Goal: Information Seeking & Learning: Learn about a topic

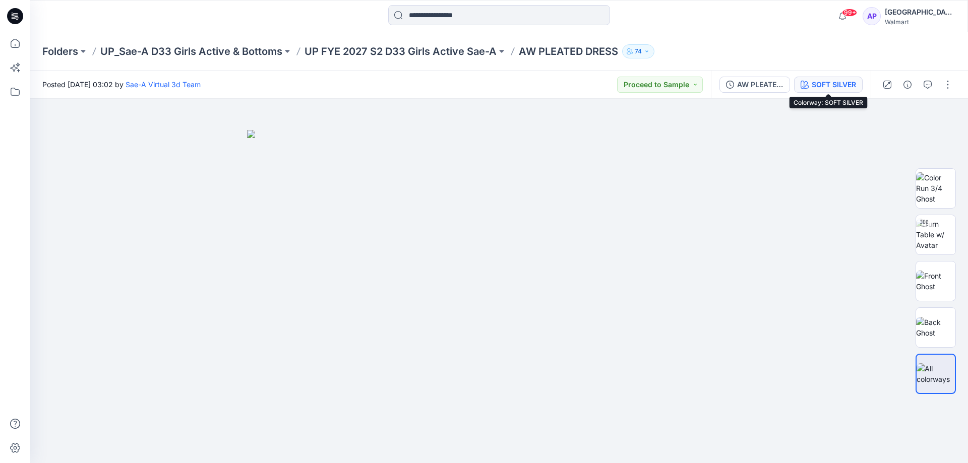
click at [845, 86] on div "SOFT SILVER" at bounding box center [834, 84] width 44 height 11
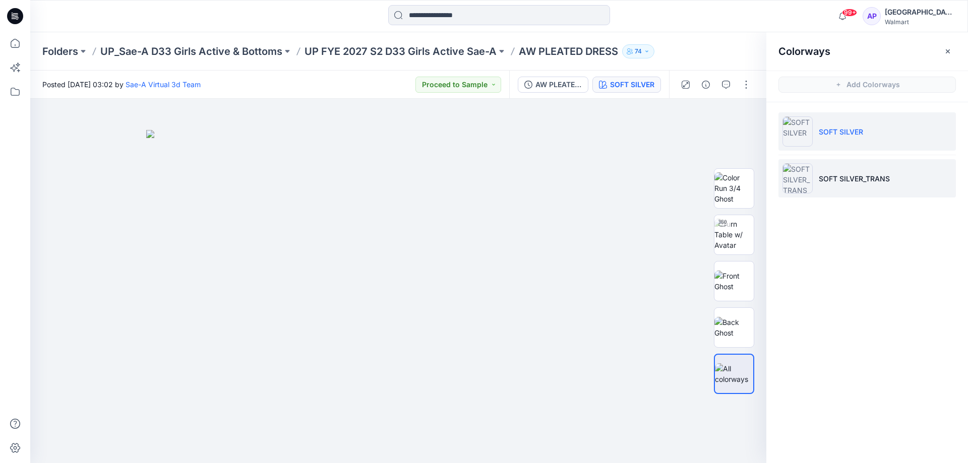
click at [871, 169] on li "SOFT SILVER_TRANS" at bounding box center [868, 178] width 178 height 38
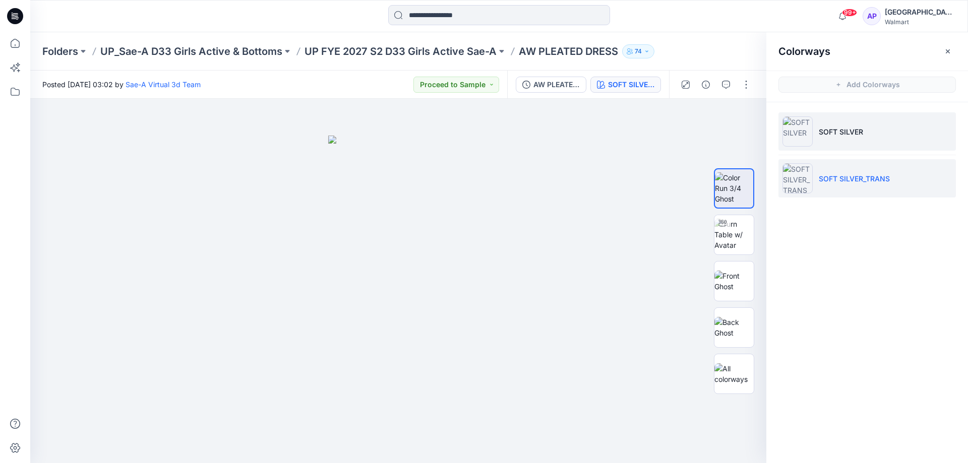
click at [865, 148] on li "SOFT SILVER" at bounding box center [868, 131] width 178 height 38
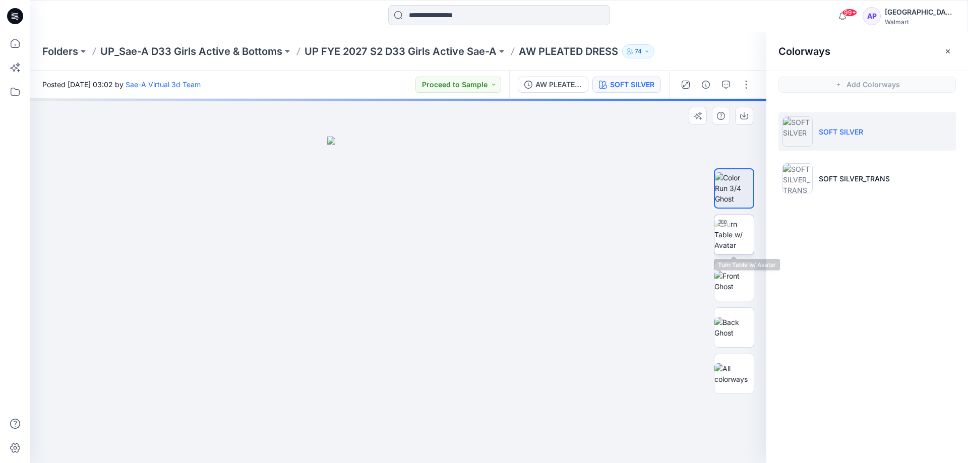
click at [748, 237] on img at bounding box center [734, 235] width 39 height 32
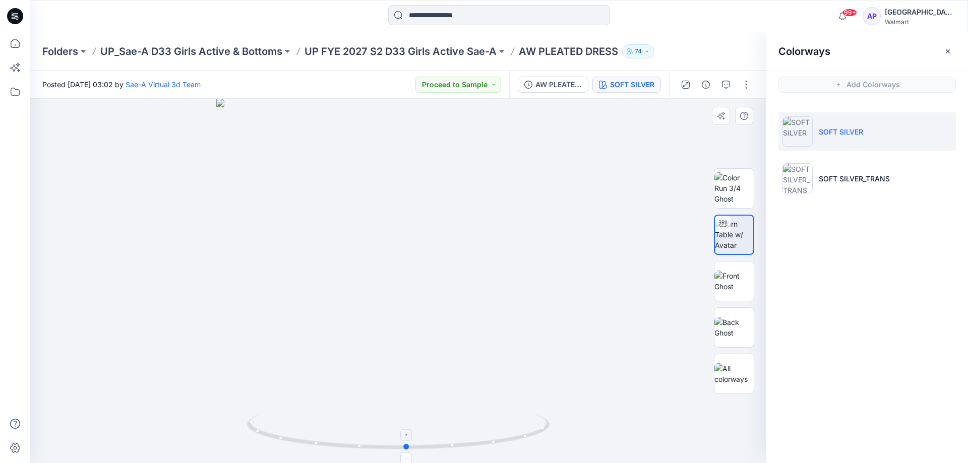
drag, startPoint x: 494, startPoint y: 448, endPoint x: 477, endPoint y: 442, distance: 18.2
click at [475, 445] on icon at bounding box center [399, 434] width 305 height 38
click at [483, 51] on p "UP FYE 2027 S2 D33 Girls Active Sae-A" at bounding box center [401, 51] width 192 height 14
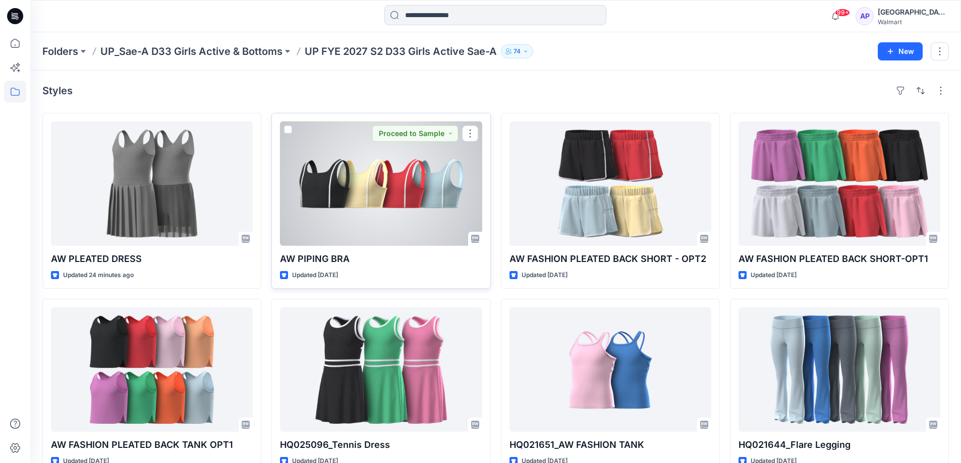
click at [417, 177] on div at bounding box center [381, 184] width 202 height 125
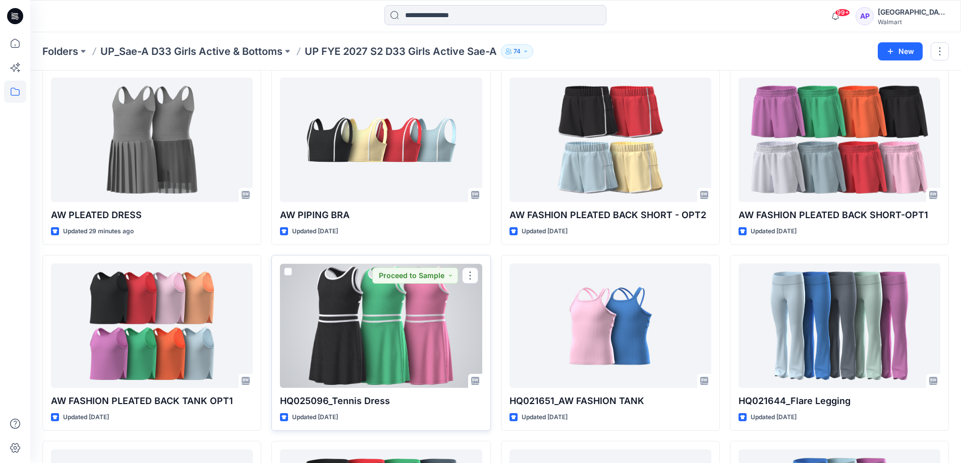
scroll to position [28, 0]
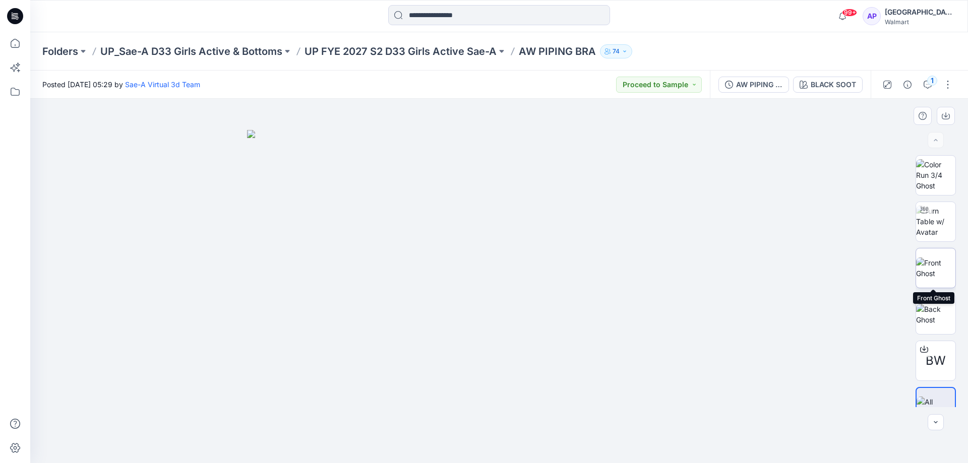
click at [937, 259] on img at bounding box center [935, 268] width 39 height 21
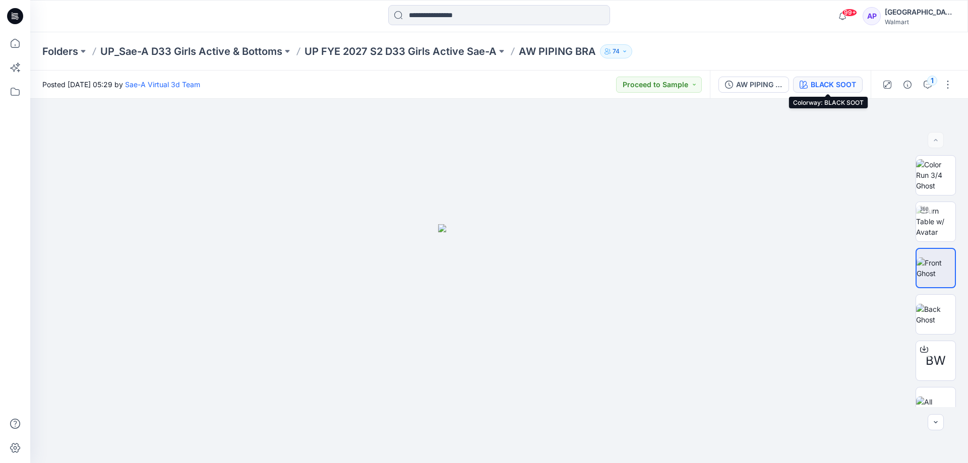
click at [824, 82] on div "BLACK SOOT" at bounding box center [833, 84] width 45 height 11
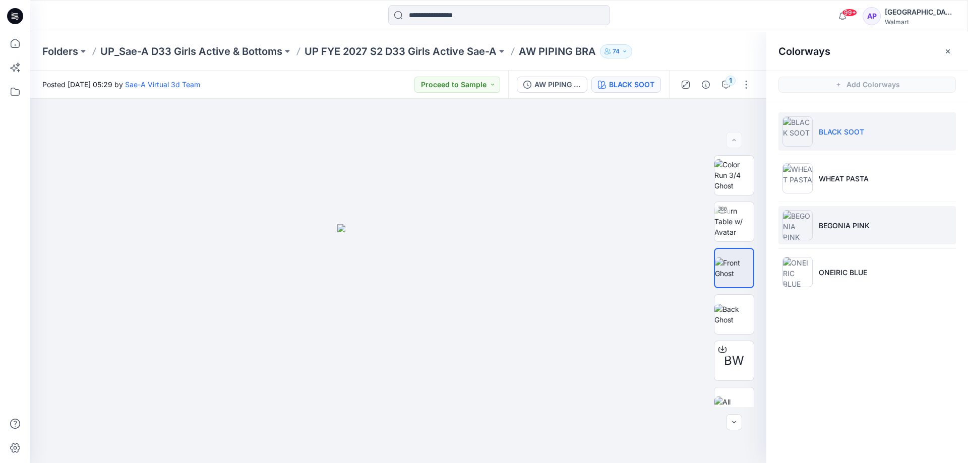
click at [881, 229] on li "BEGONIA PINK" at bounding box center [868, 225] width 178 height 38
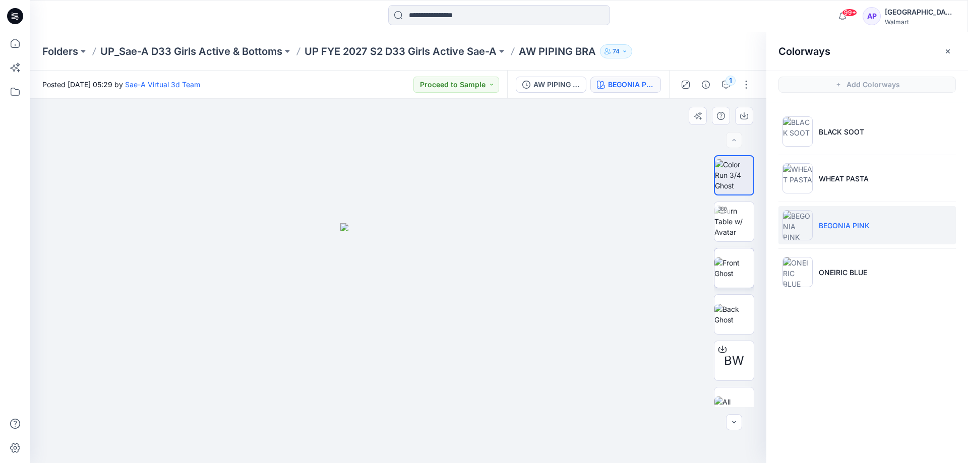
click at [740, 271] on img at bounding box center [734, 268] width 39 height 21
click at [496, 47] on p "UP FYE 2027 S2 D33 Girls Active Sae-A" at bounding box center [401, 51] width 192 height 14
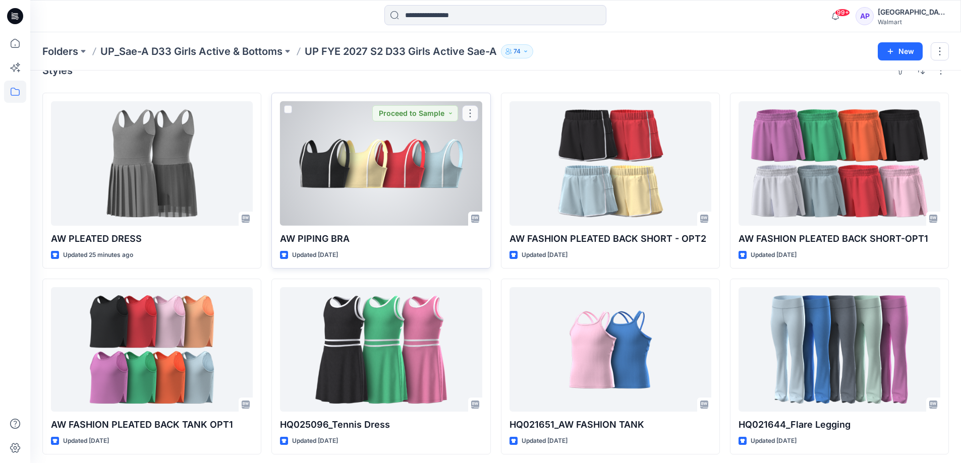
scroll to position [101, 0]
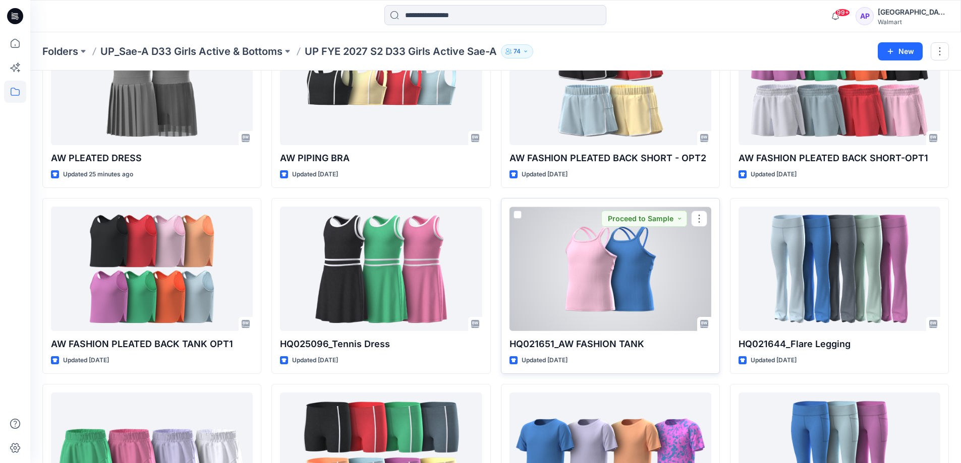
click at [623, 300] on div at bounding box center [610, 269] width 202 height 125
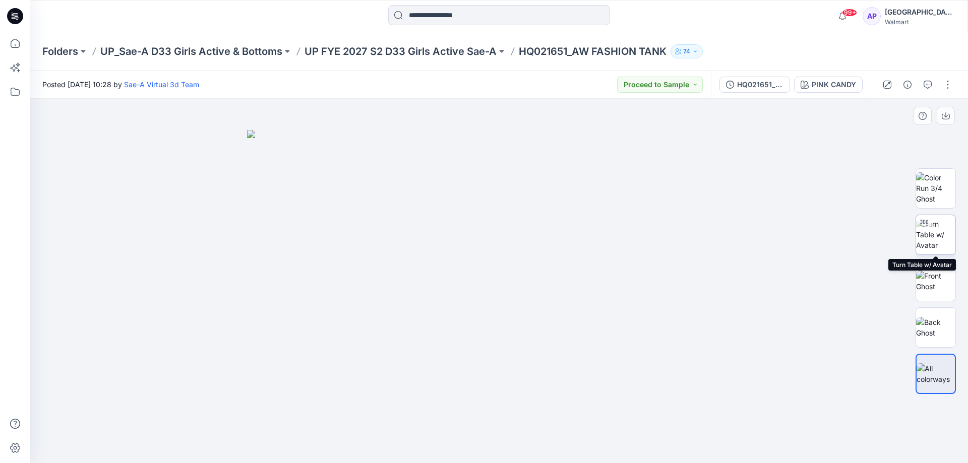
click at [947, 245] on img at bounding box center [935, 235] width 39 height 32
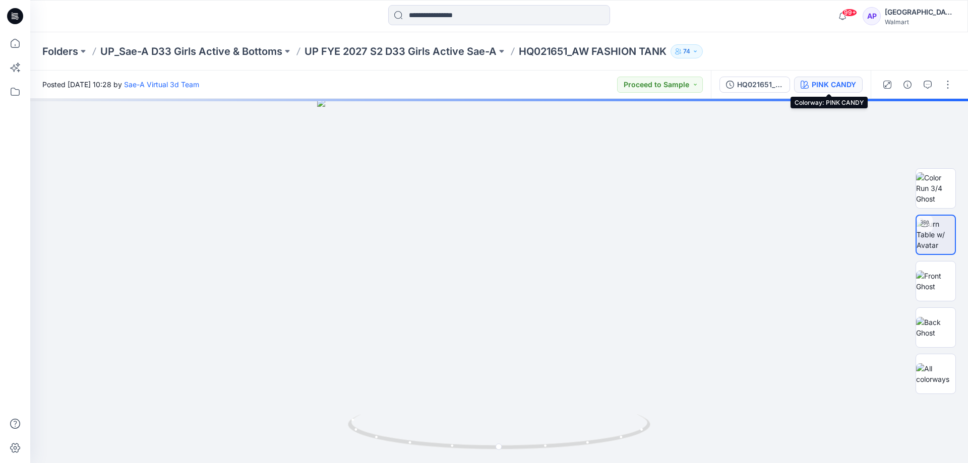
click at [838, 84] on div "PINK CANDY" at bounding box center [834, 84] width 44 height 11
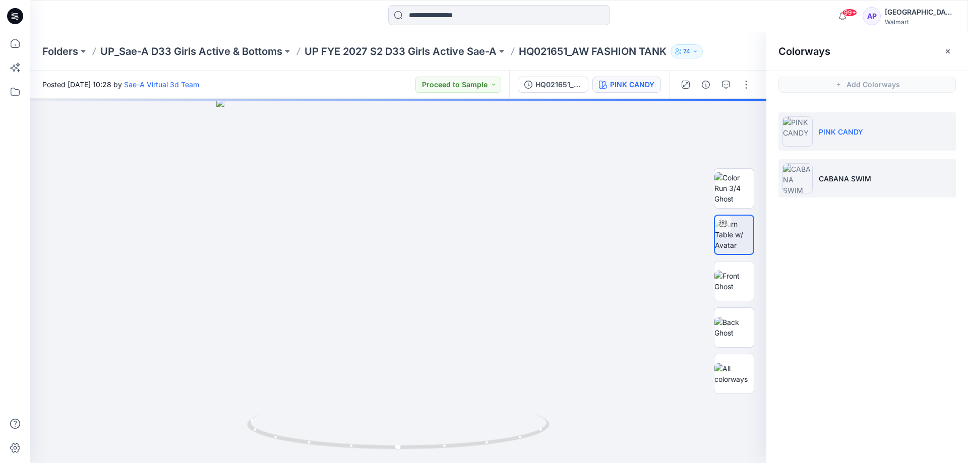
click at [857, 173] on p "CABANA SWIM" at bounding box center [845, 178] width 52 height 11
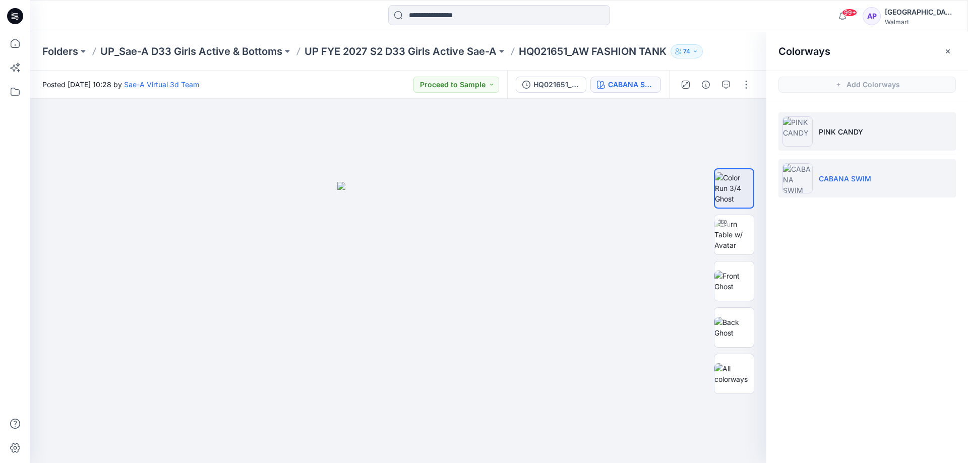
click at [881, 143] on li "PINK CANDY" at bounding box center [868, 131] width 178 height 38
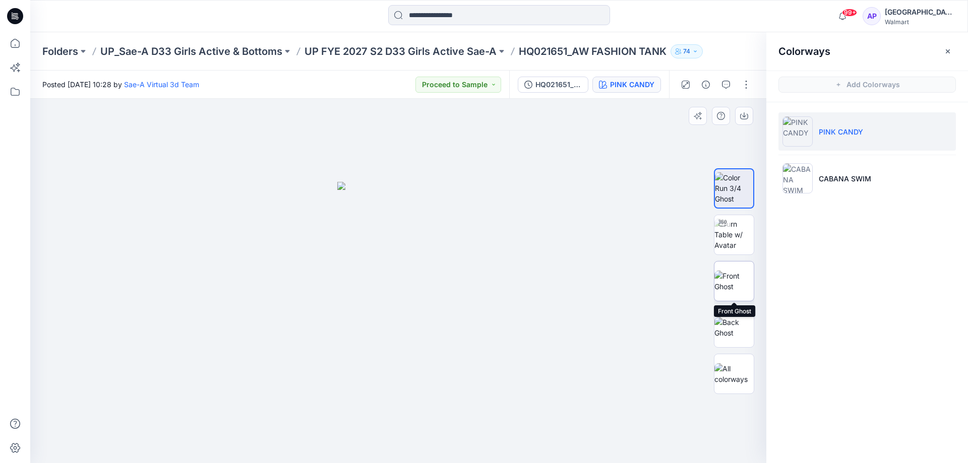
click at [753, 271] on img at bounding box center [734, 281] width 39 height 21
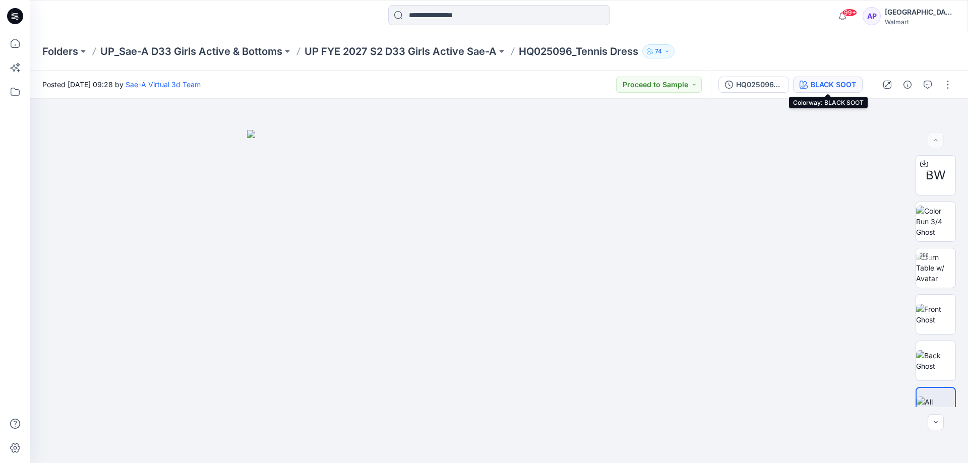
click at [834, 84] on div "BLACK SOOT" at bounding box center [833, 84] width 45 height 11
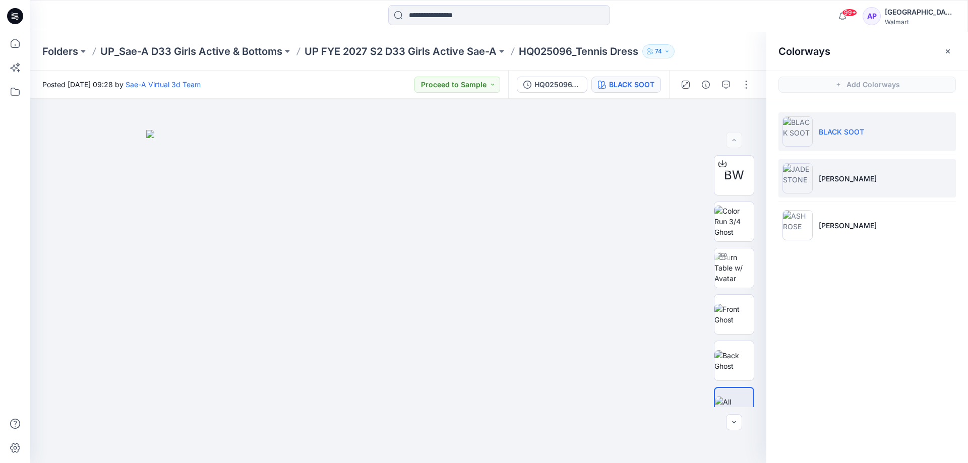
click at [877, 182] on li "JADE STONE" at bounding box center [868, 178] width 178 height 38
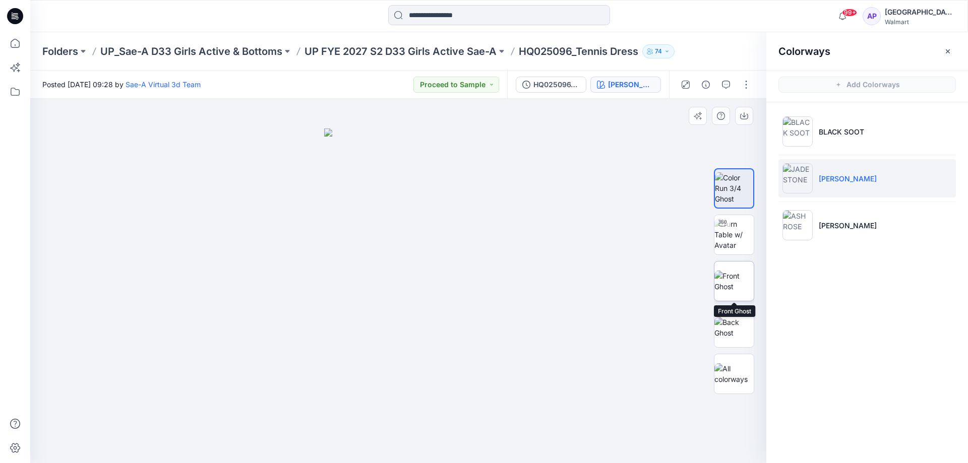
click at [738, 276] on img at bounding box center [734, 281] width 39 height 21
click at [430, 50] on p "UP FYE 2027 S2 D33 Girls Active Sae-A" at bounding box center [401, 51] width 192 height 14
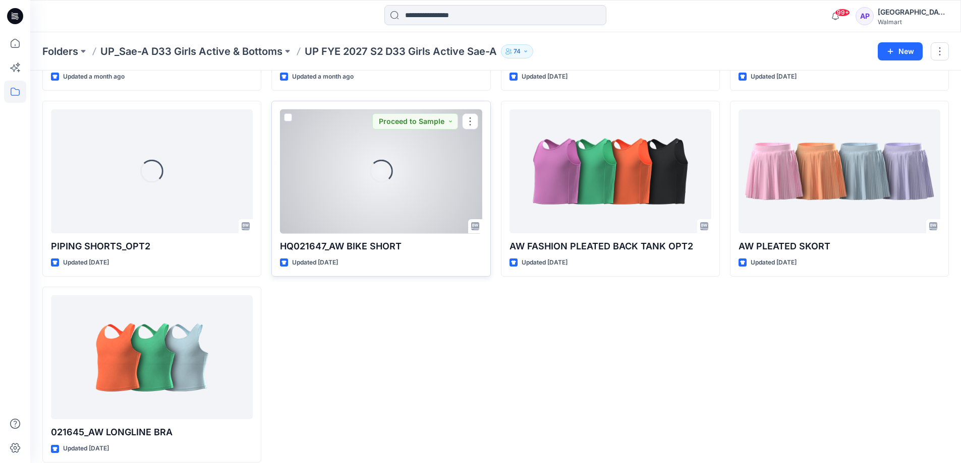
scroll to position [582, 0]
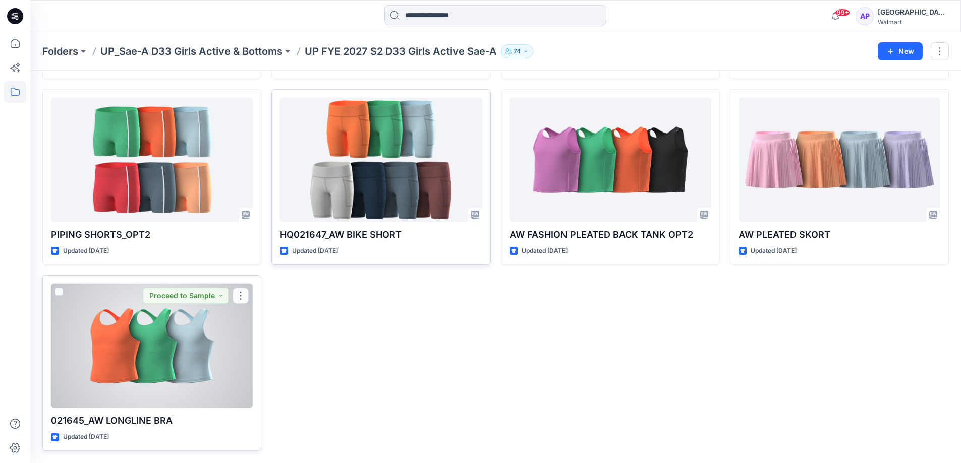
drag, startPoint x: 167, startPoint y: 352, endPoint x: 178, endPoint y: 309, distance: 44.3
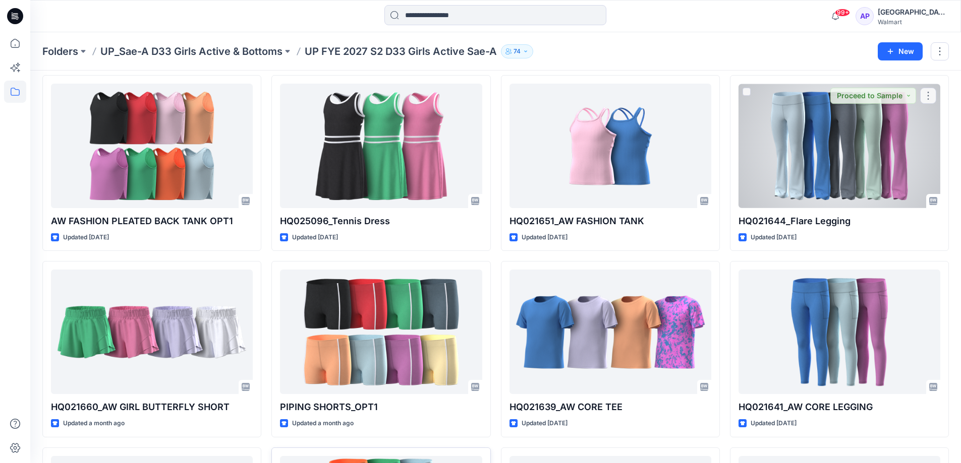
scroll to position [229, 0]
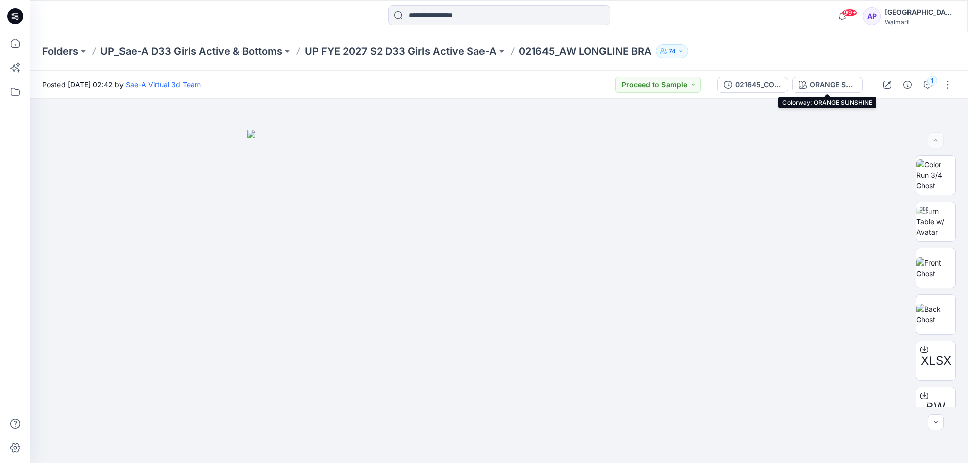
click at [824, 81] on div "ORANGE SUNSHINE" at bounding box center [833, 84] width 46 height 11
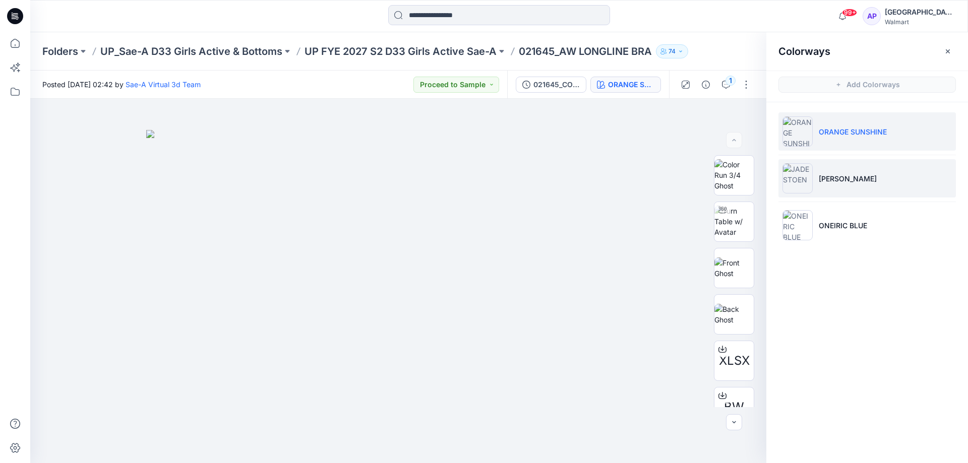
click at [855, 173] on p "JADE STOEN" at bounding box center [848, 178] width 58 height 11
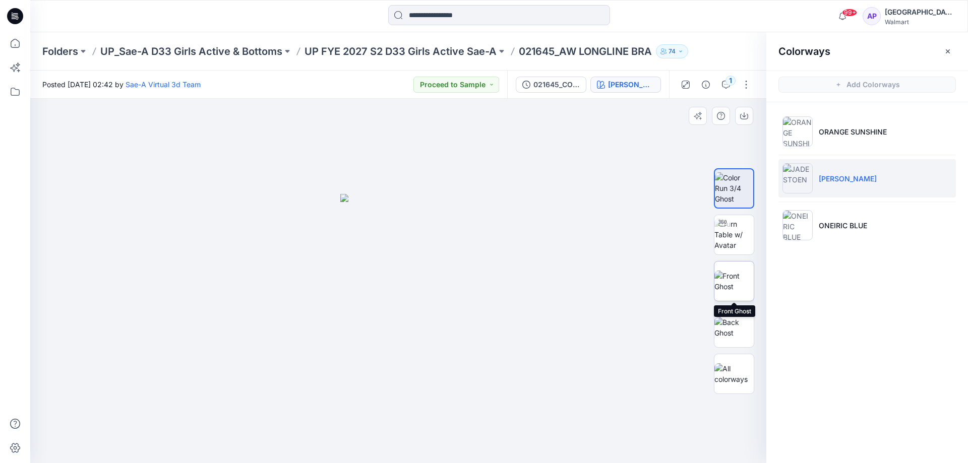
click at [741, 279] on img at bounding box center [734, 281] width 39 height 21
click at [435, 53] on p "UP FYE 2027 S2 D33 Girls Active Sae-A" at bounding box center [401, 51] width 192 height 14
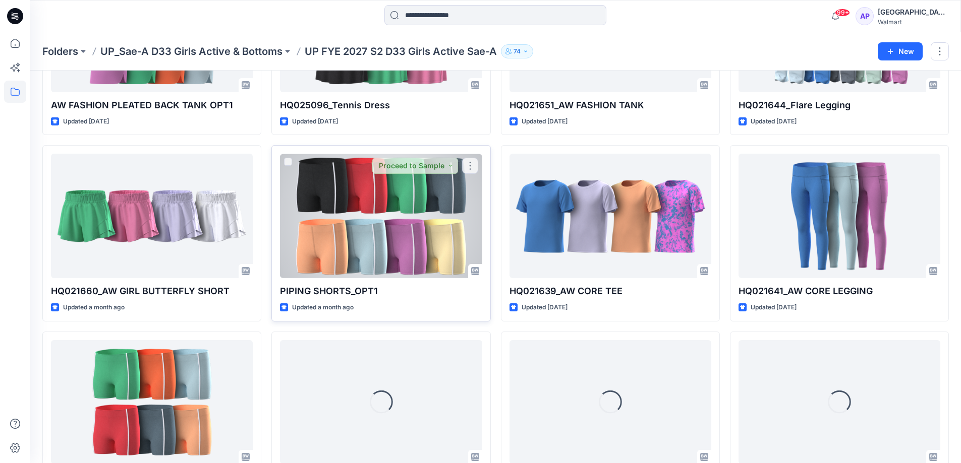
scroll to position [499, 0]
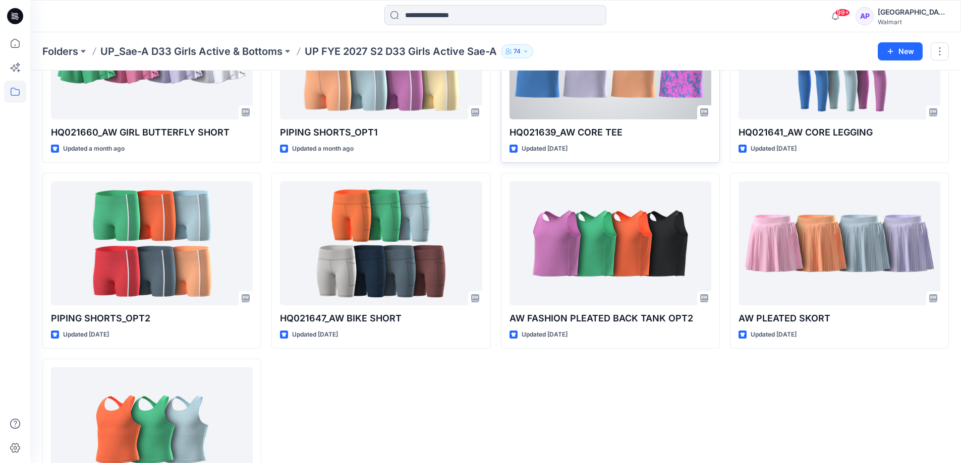
click at [639, 104] on div at bounding box center [610, 57] width 202 height 125
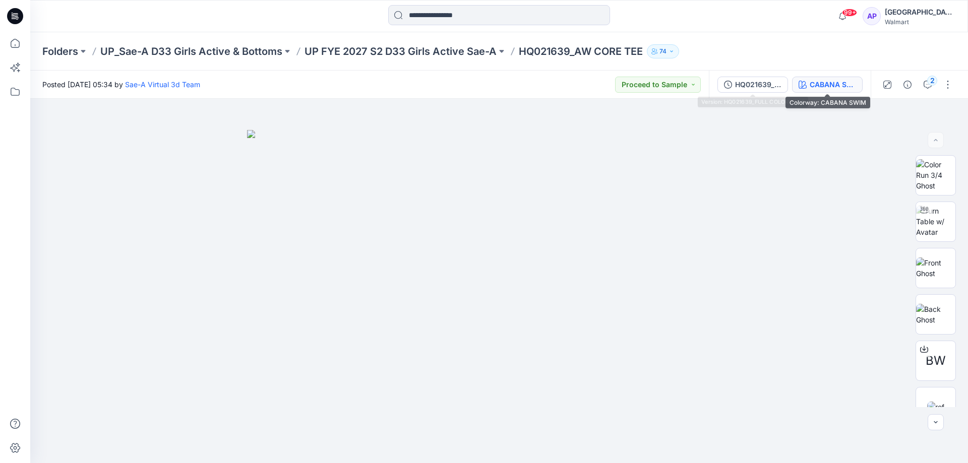
click at [832, 85] on div "CABANA SWIM" at bounding box center [833, 84] width 46 height 11
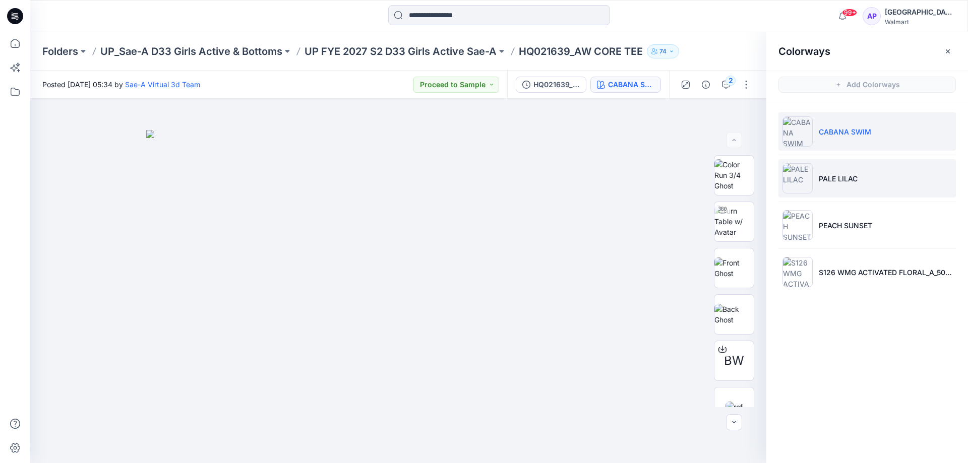
click at [877, 181] on li "PALE LILAC" at bounding box center [868, 178] width 178 height 38
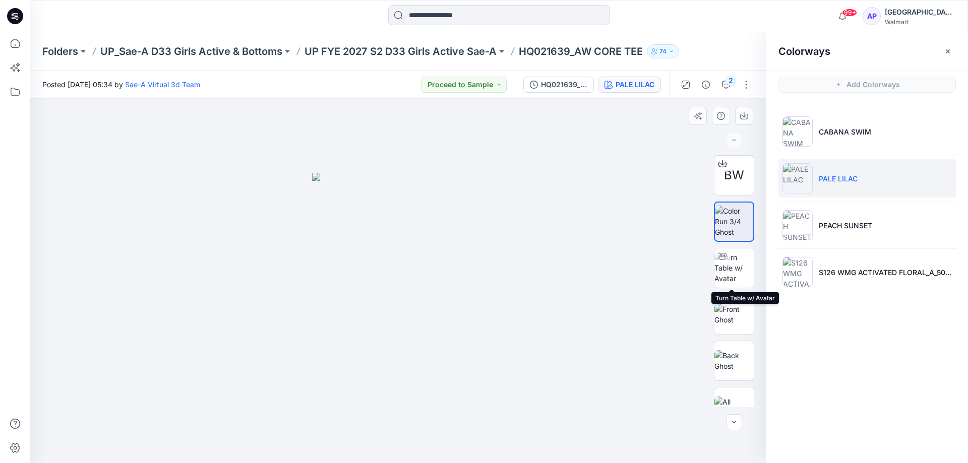
drag, startPoint x: 721, startPoint y: 274, endPoint x: 708, endPoint y: 271, distance: 13.8
click at [721, 274] on img at bounding box center [734, 268] width 39 height 32
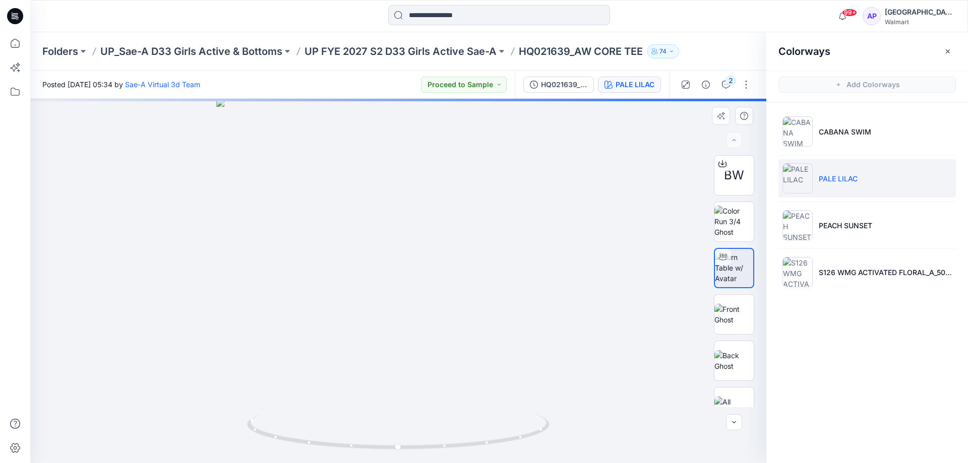
click at [711, 308] on div "BW" at bounding box center [734, 281] width 65 height 252
click at [738, 318] on img at bounding box center [734, 314] width 39 height 21
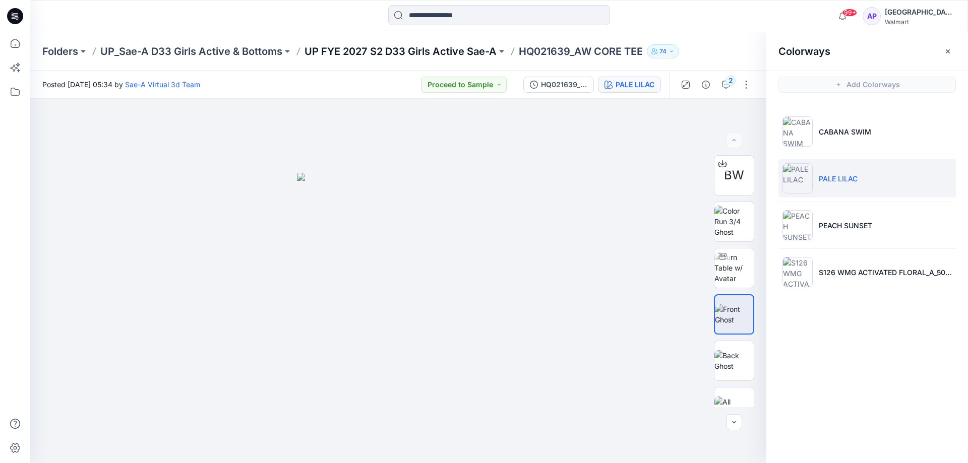
click at [459, 51] on p "UP FYE 2027 S2 D33 Girls Active Sae-A" at bounding box center [401, 51] width 192 height 14
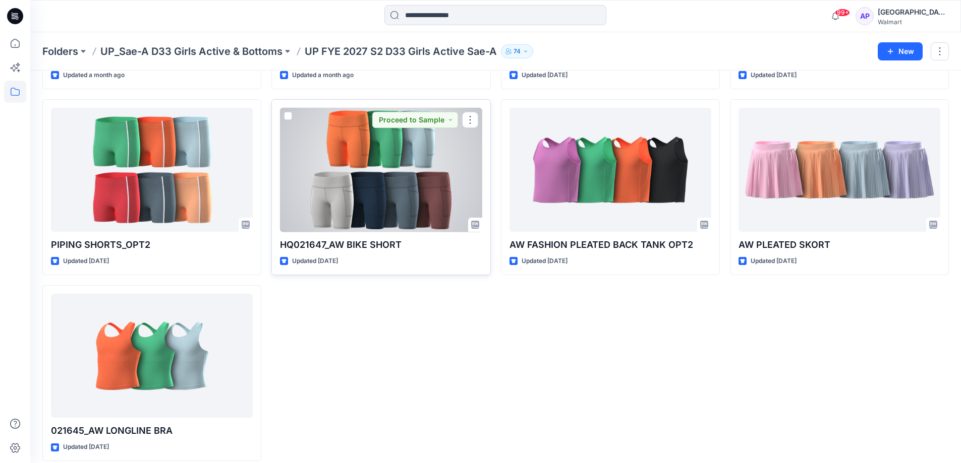
scroll to position [582, 0]
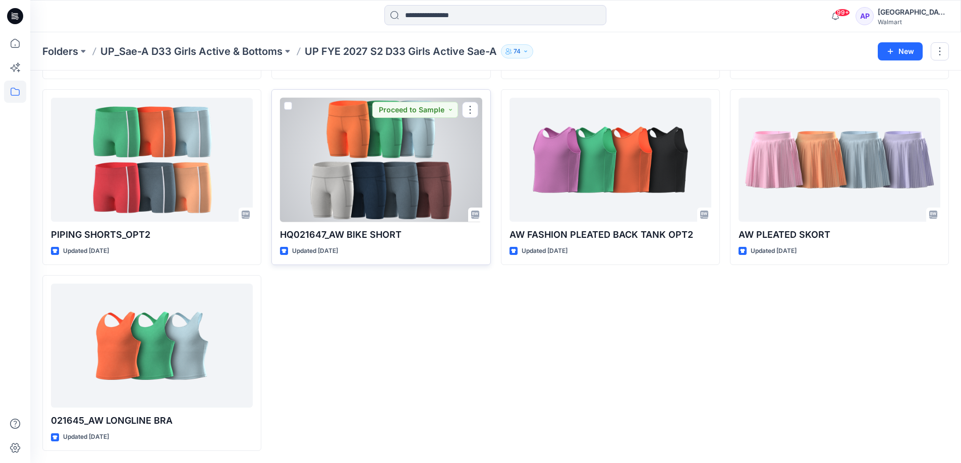
click at [417, 209] on div at bounding box center [381, 160] width 202 height 125
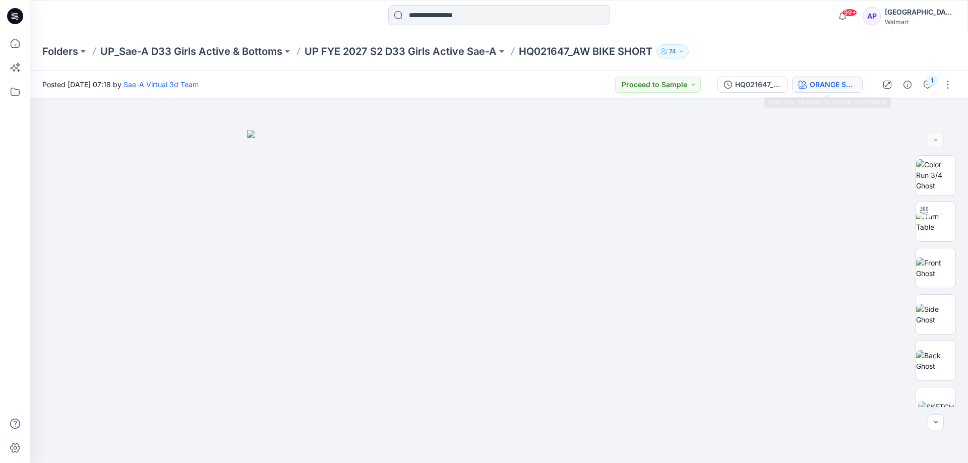
click at [813, 83] on div "ORANGE SUNSHINE 2021796PW" at bounding box center [833, 84] width 46 height 11
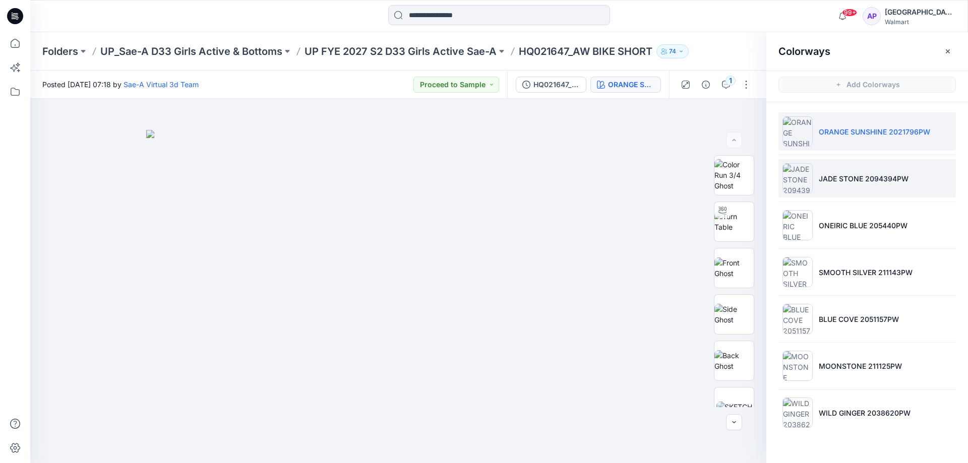
click at [872, 169] on li "JADE STONE 2094394PW" at bounding box center [868, 178] width 178 height 38
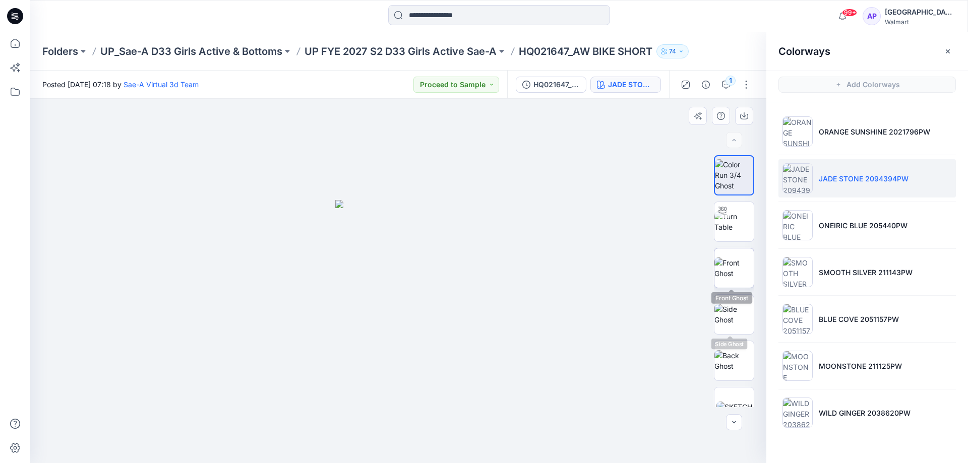
click at [735, 278] on img at bounding box center [734, 268] width 39 height 21
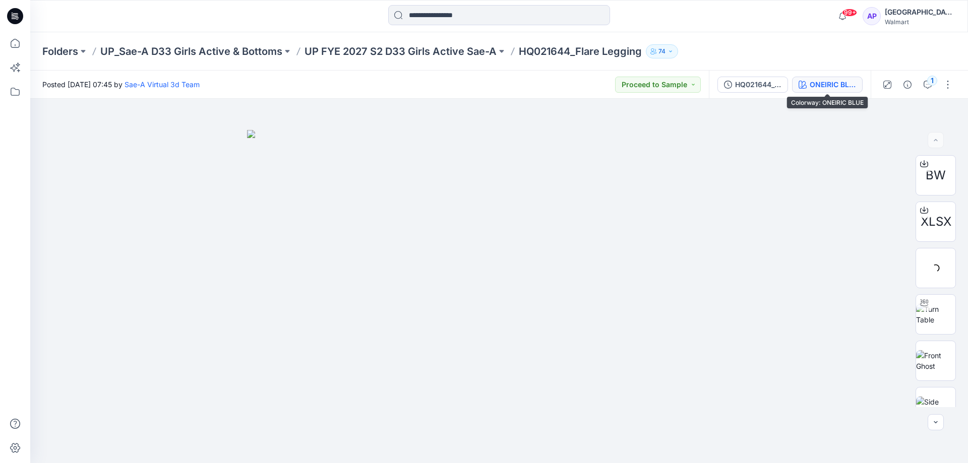
click at [833, 88] on div "ONEIRIC BLUE" at bounding box center [833, 84] width 46 height 11
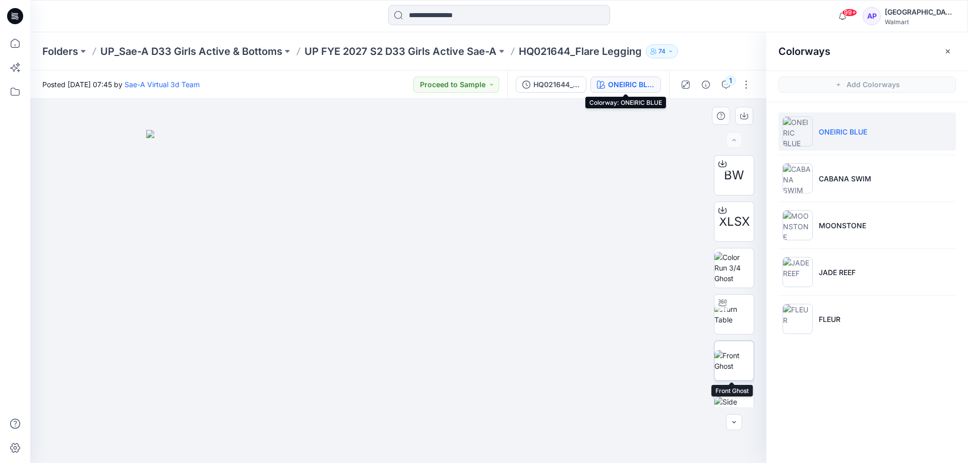
click at [740, 354] on img at bounding box center [734, 360] width 39 height 21
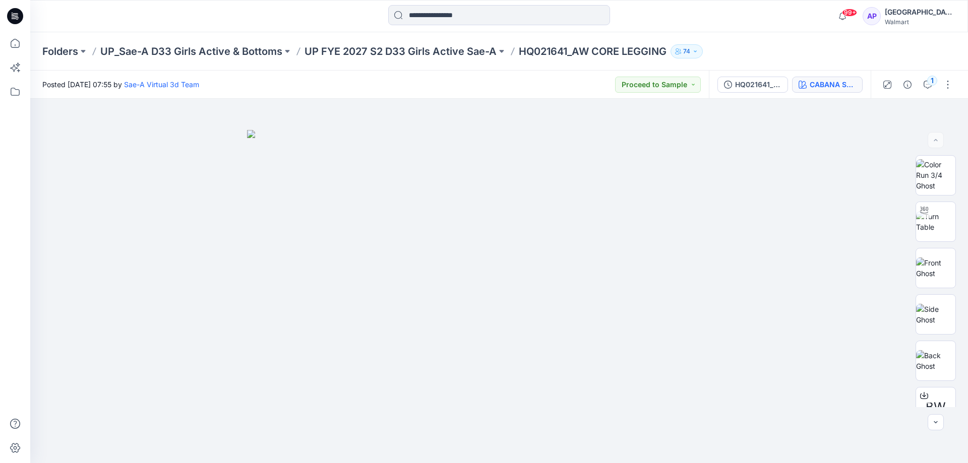
click at [845, 88] on div "CABANA SWIM 2053480PW" at bounding box center [833, 84] width 46 height 11
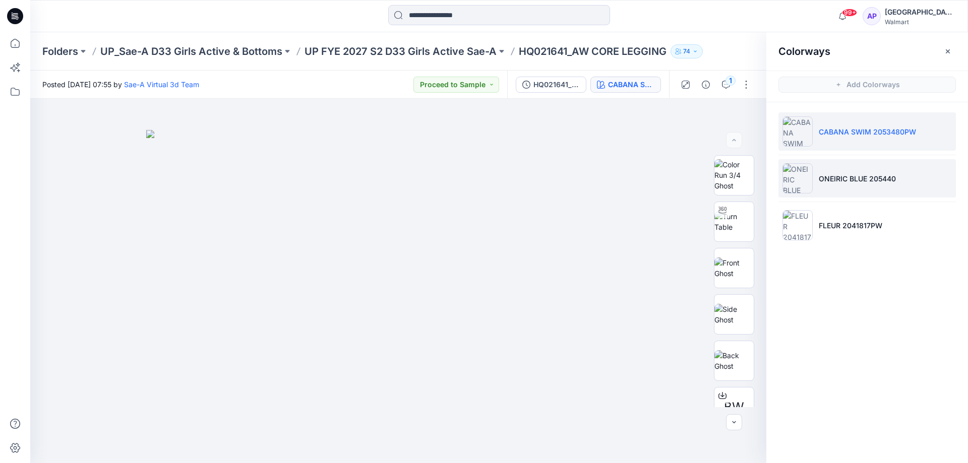
click at [877, 176] on p "ONEIRIC BLUE 205440" at bounding box center [857, 178] width 77 height 11
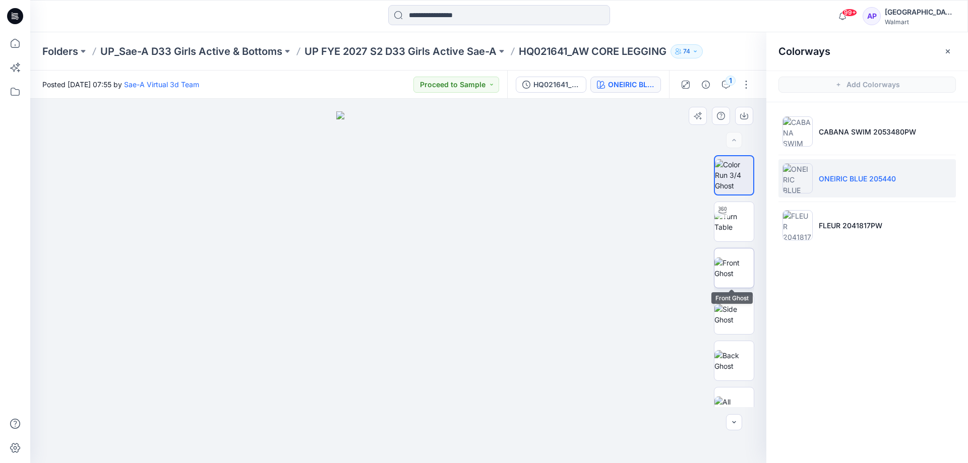
click at [741, 274] on img at bounding box center [734, 268] width 39 height 21
click at [731, 93] on div "1" at bounding box center [715, 85] width 93 height 28
click at [731, 88] on button "1" at bounding box center [726, 85] width 16 height 16
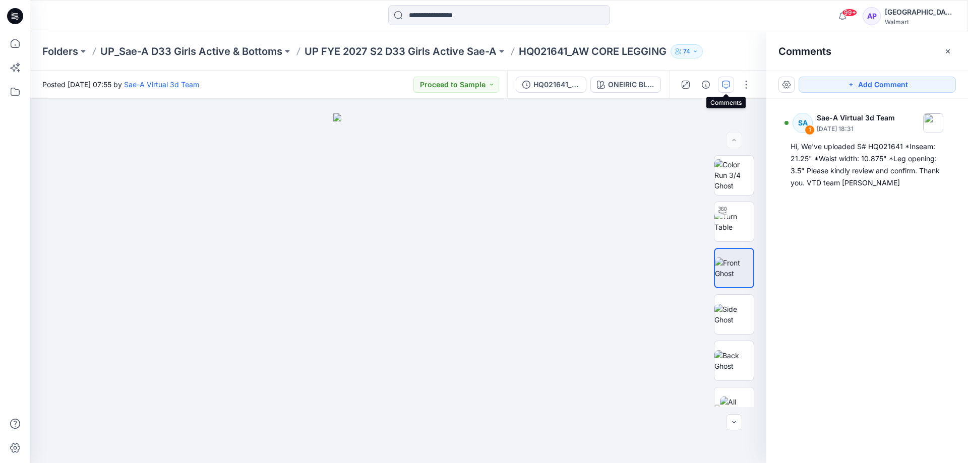
click at [483, 48] on p "UP FYE 2027 S2 D33 Girls Active Sae-A" at bounding box center [401, 51] width 192 height 14
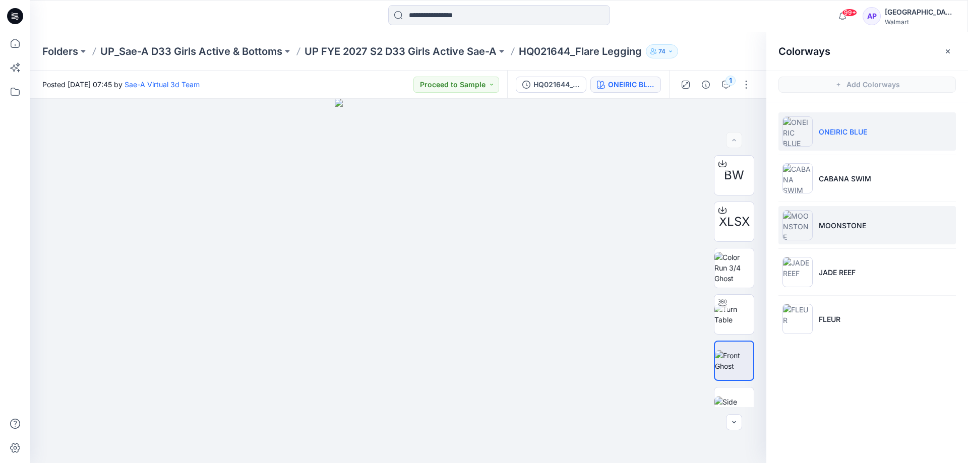
click at [855, 216] on li "MOONSTONE" at bounding box center [868, 225] width 178 height 38
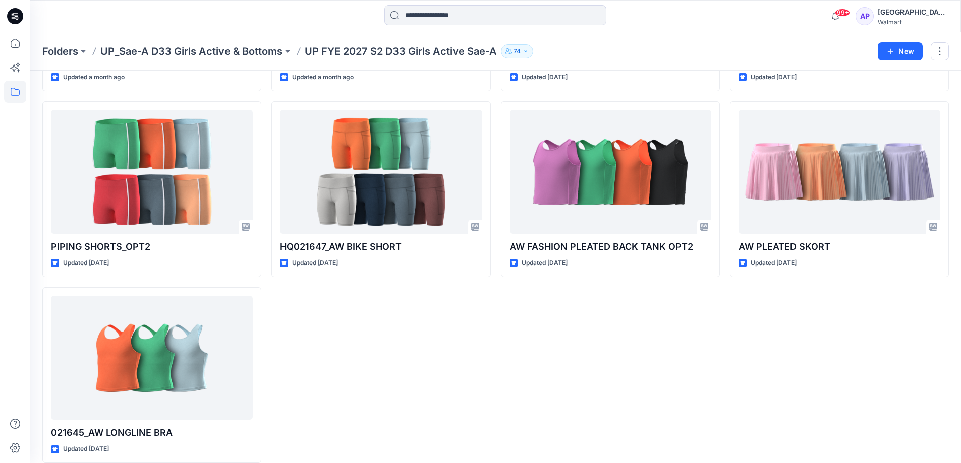
scroll to position [582, 0]
